Goal: Transaction & Acquisition: Purchase product/service

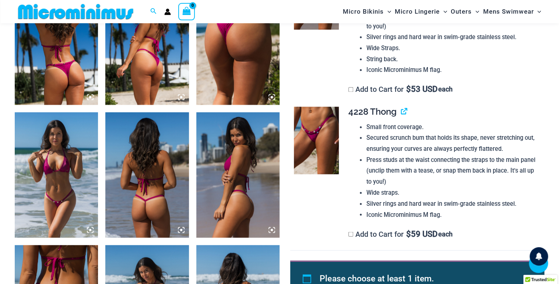
scroll to position [470, 0]
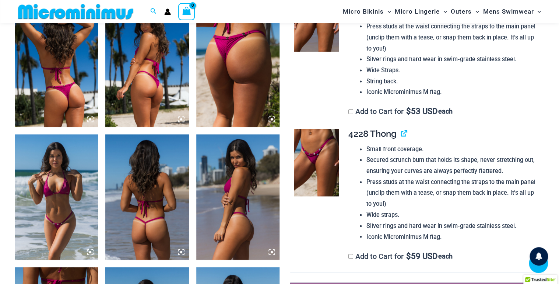
type input "*********"
click at [353, 255] on label "Add to Cart for $ 59 USD each" at bounding box center [400, 255] width 104 height 9
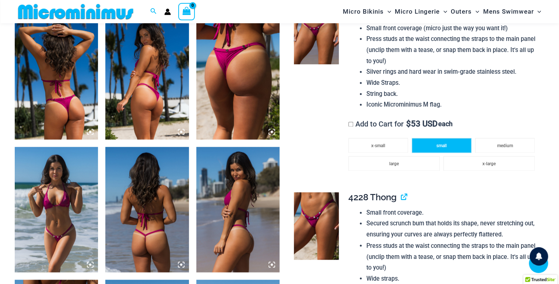
scroll to position [433, 0]
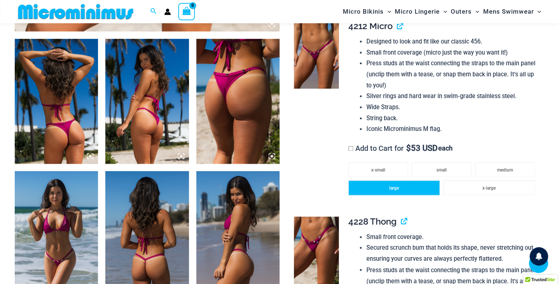
click at [418, 189] on li "large" at bounding box center [393, 187] width 91 height 15
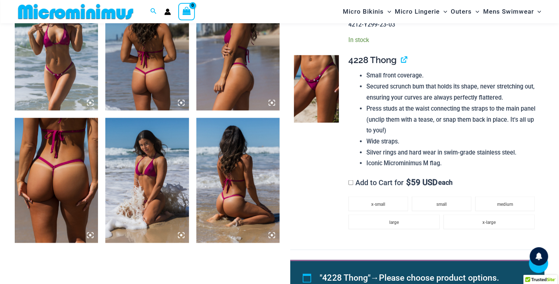
scroll to position [620, 0]
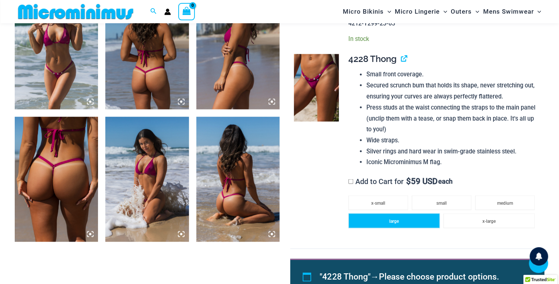
click at [401, 218] on li "large" at bounding box center [393, 220] width 91 height 15
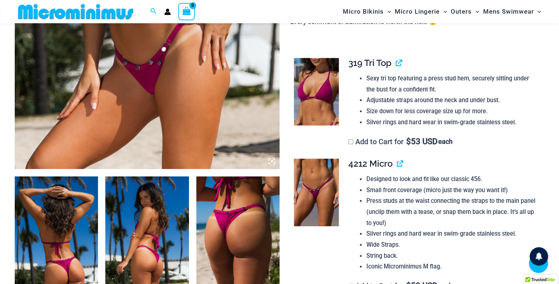
scroll to position [295, 0]
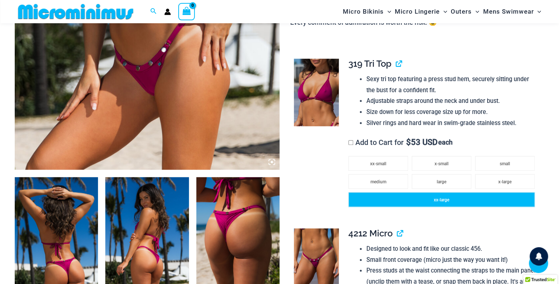
click at [437, 198] on span "xx-large" at bounding box center [441, 199] width 15 height 5
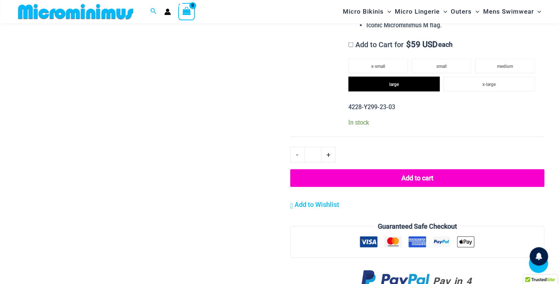
scroll to position [850, 0]
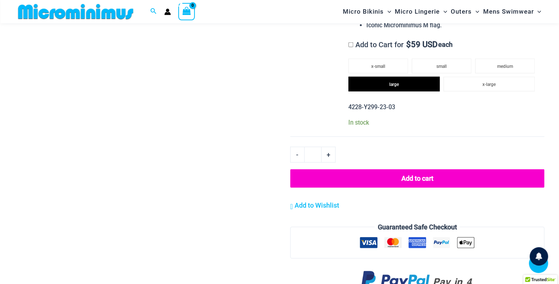
click at [402, 175] on button "Add to cart" at bounding box center [417, 178] width 254 height 18
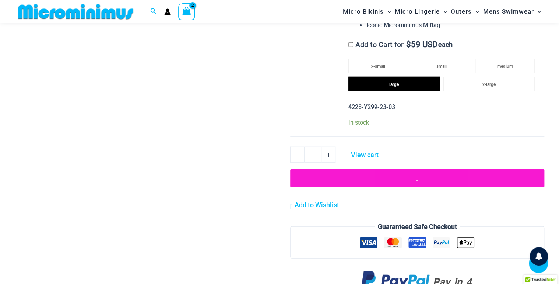
scroll to position [30, 0]
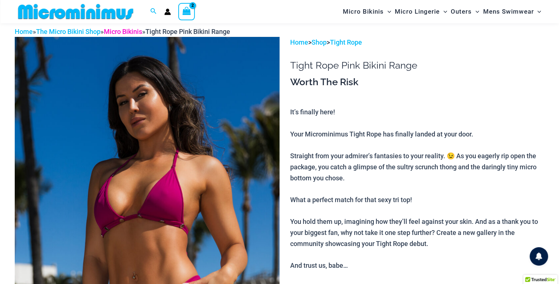
click at [140, 34] on link "Micro Bikinis" at bounding box center [123, 32] width 38 height 8
click at [349, 41] on link "Tight Rope" at bounding box center [346, 42] width 32 height 8
